Goal: Check status

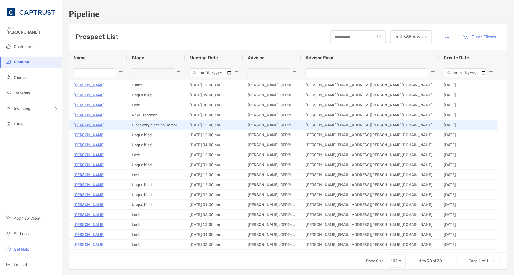
click at [88, 124] on p "[PERSON_NAME]" at bounding box center [89, 124] width 31 height 7
